Goal: Task Accomplishment & Management: Use online tool/utility

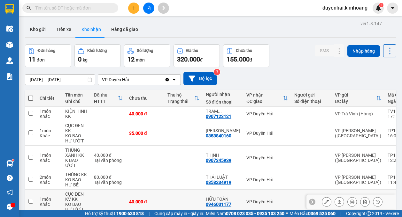
scroll to position [64, 0]
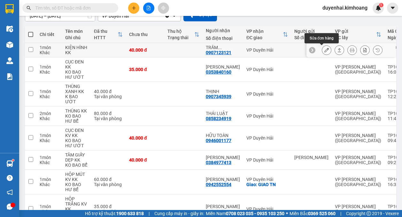
click at [324, 51] on icon at bounding box center [326, 50] width 4 height 4
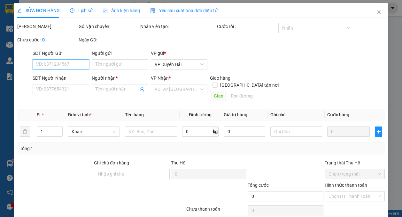
type input "0907123121"
type input "TRÂM DƯƠNG"
type input "40.000"
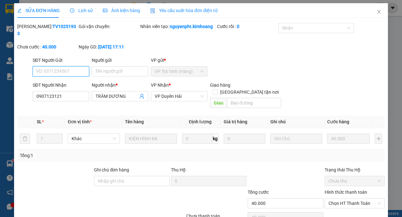
scroll to position [34, 0]
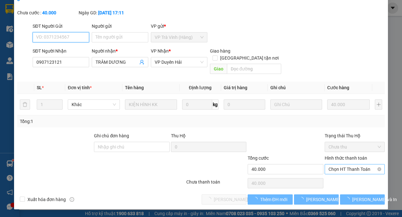
click at [332, 174] on span "Chọn HT Thanh Toán" at bounding box center [354, 170] width 52 height 10
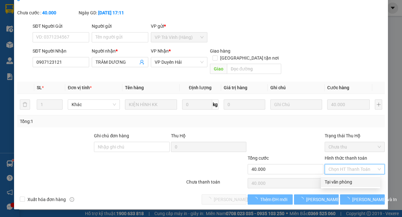
click at [334, 183] on div "Tại văn phòng" at bounding box center [350, 182] width 52 height 7
type input "0"
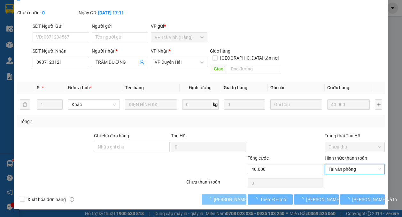
click at [228, 201] on span "[PERSON_NAME] và Giao hàng" at bounding box center [244, 199] width 61 height 7
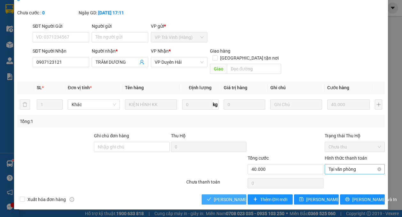
click at [336, 172] on span "Tại văn phòng" at bounding box center [354, 170] width 52 height 10
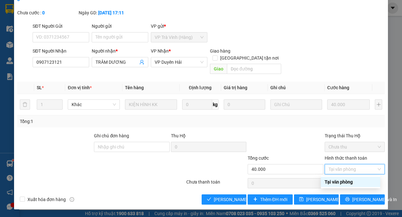
click at [335, 181] on div "Tại văn phòng" at bounding box center [350, 182] width 52 height 7
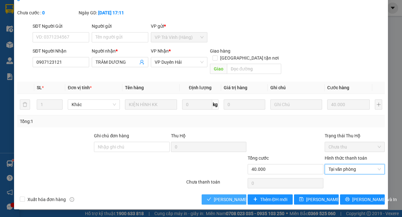
click at [222, 202] on span "[PERSON_NAME] và Giao hàng" at bounding box center [244, 199] width 61 height 7
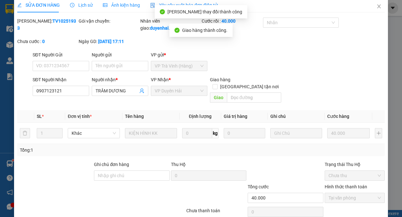
scroll to position [0, 0]
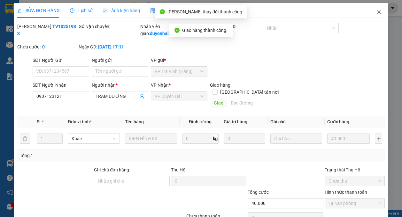
click at [377, 13] on icon "close" at bounding box center [379, 12] width 4 height 4
